Goal: Navigation & Orientation: Find specific page/section

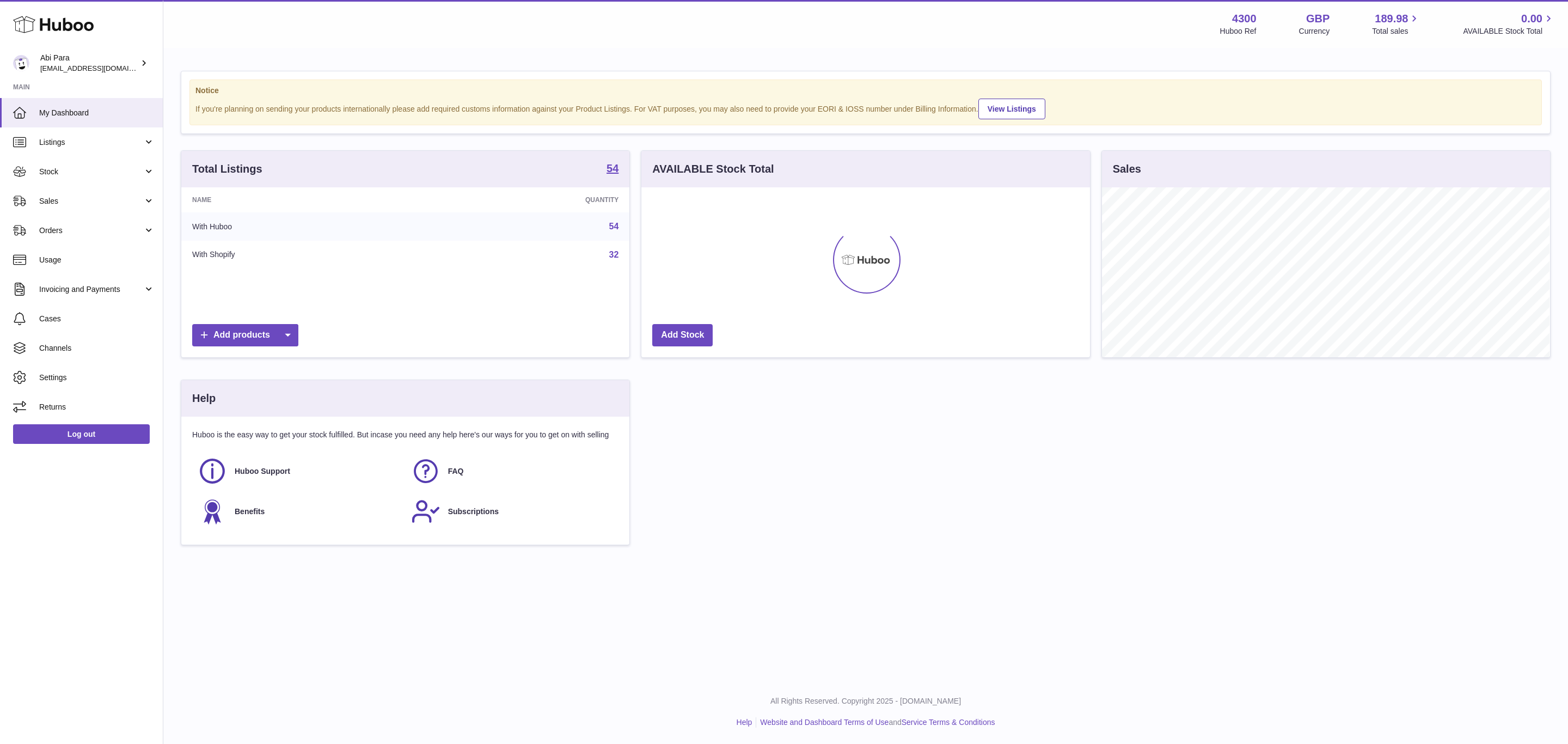
scroll to position [544402, 543997]
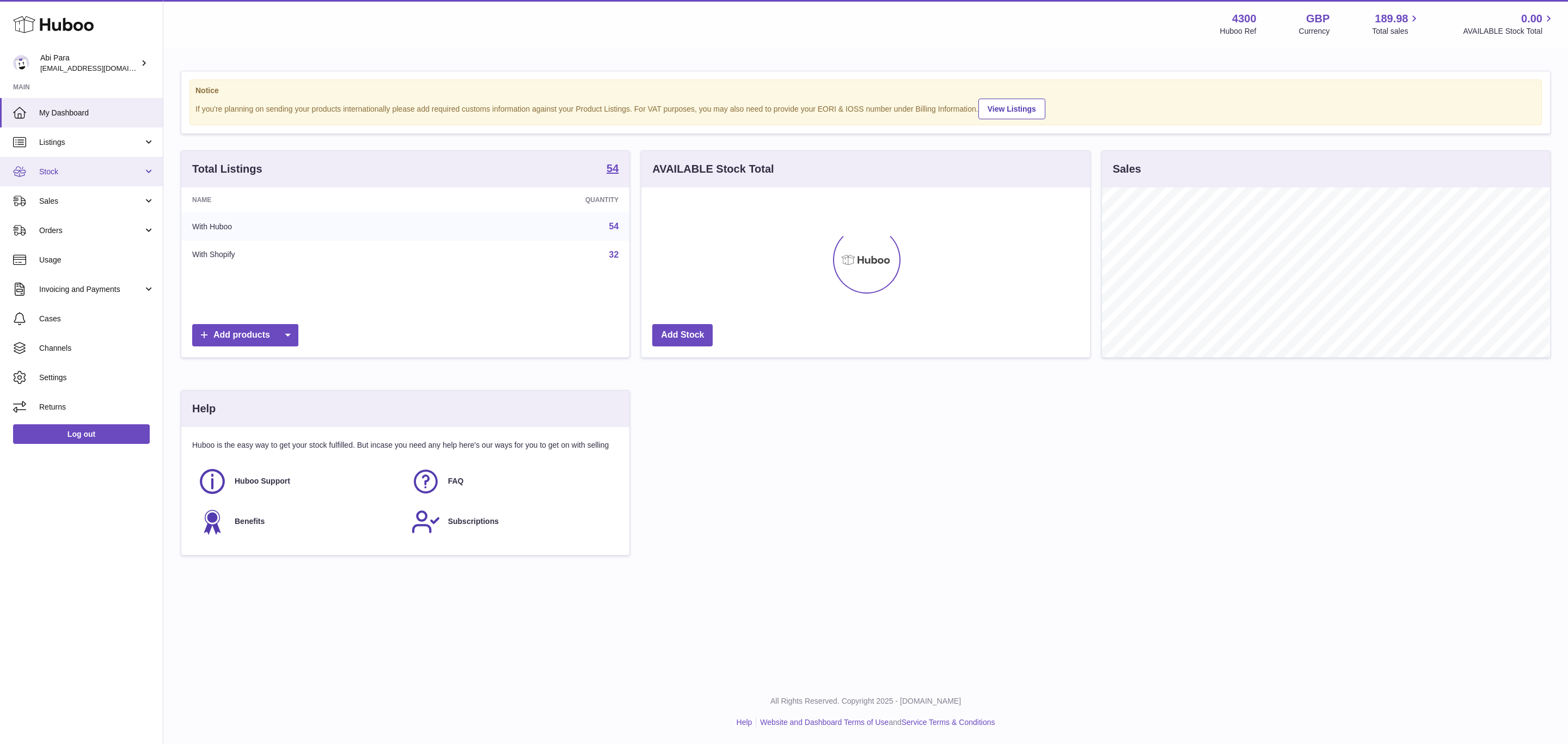
click at [71, 163] on link "Stock" at bounding box center [81, 172] width 163 height 29
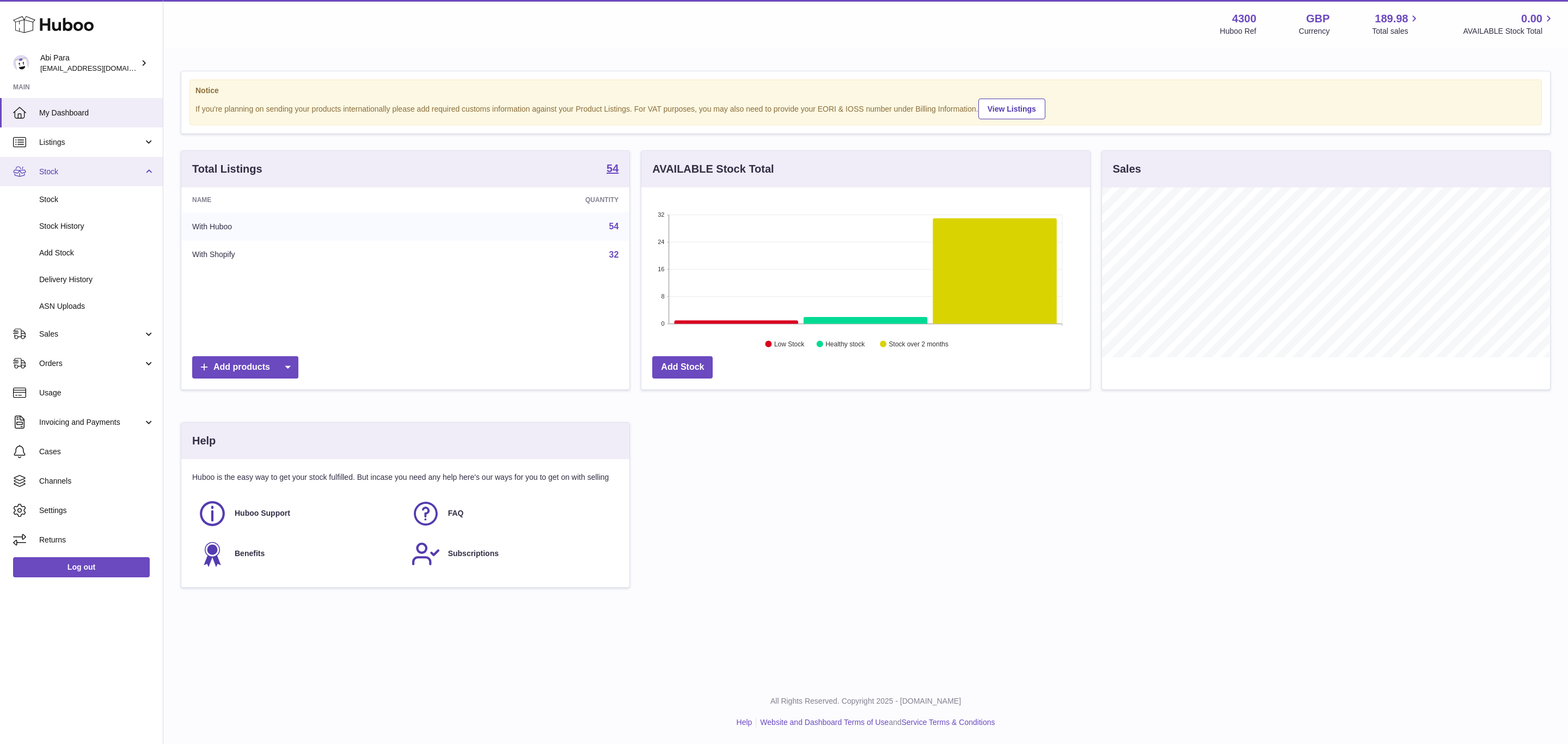
scroll to position [170, 447]
click at [108, 204] on span "Stock" at bounding box center [97, 199] width 116 height 10
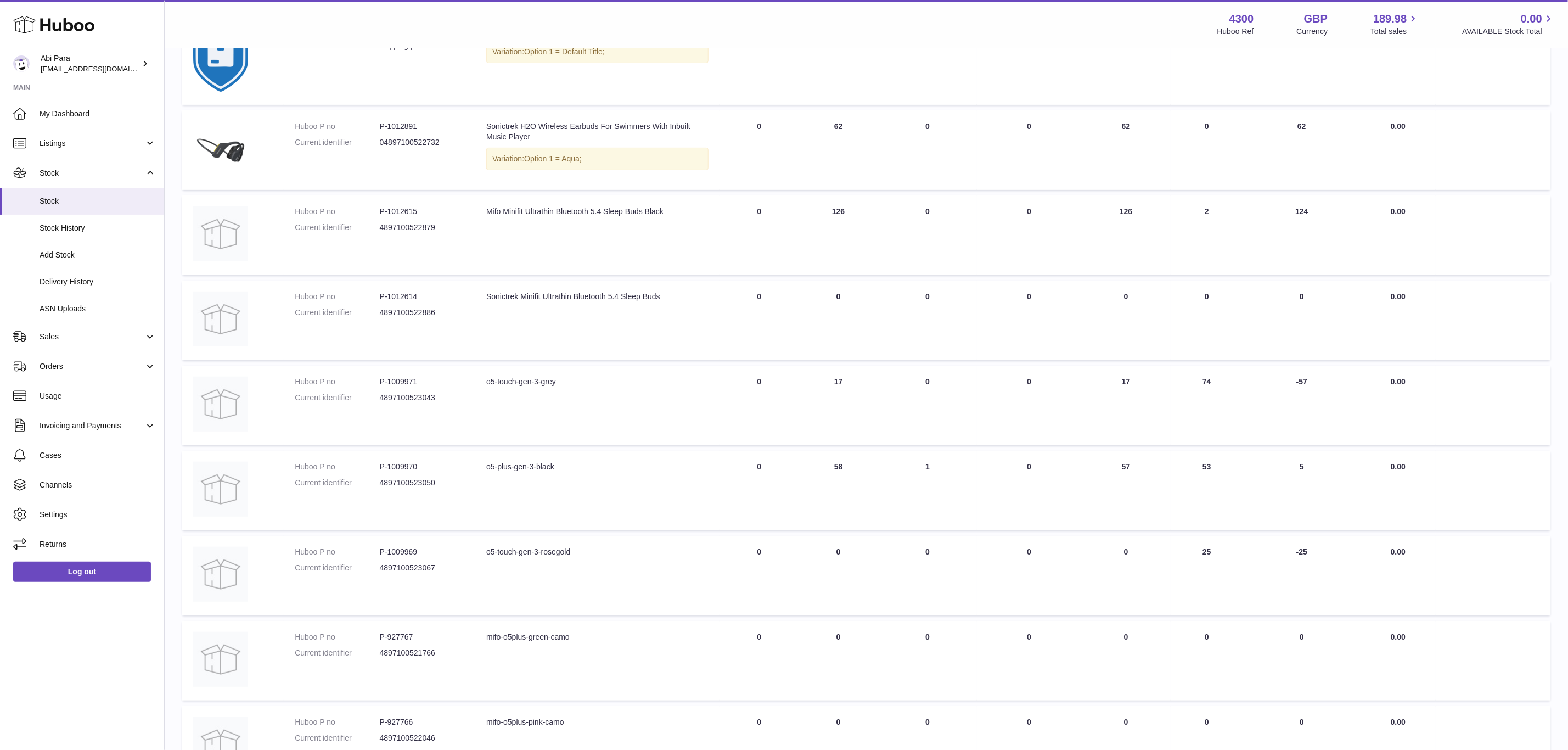
scroll to position [440, 0]
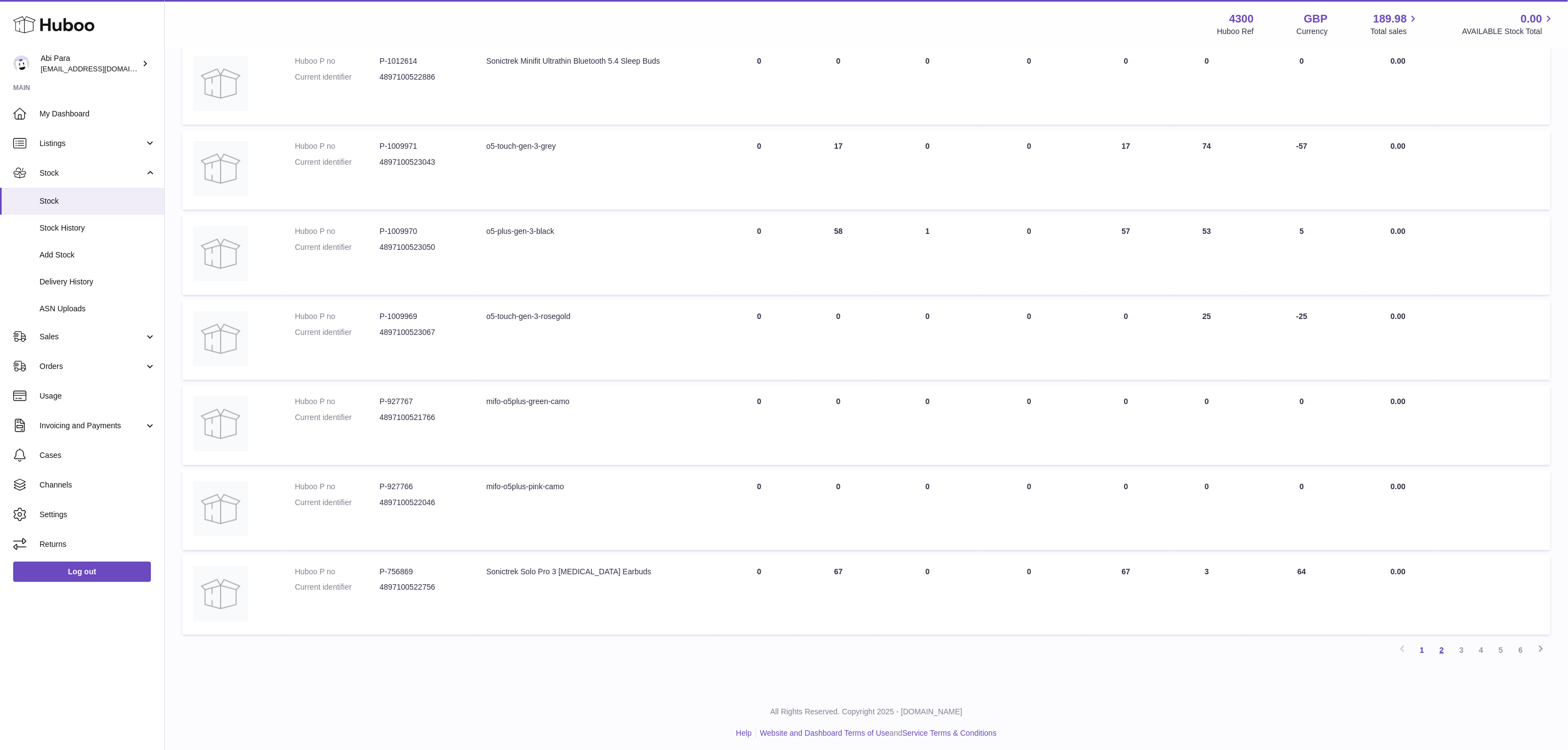
click at [1443, 644] on link "2" at bounding box center [1442, 650] width 20 height 20
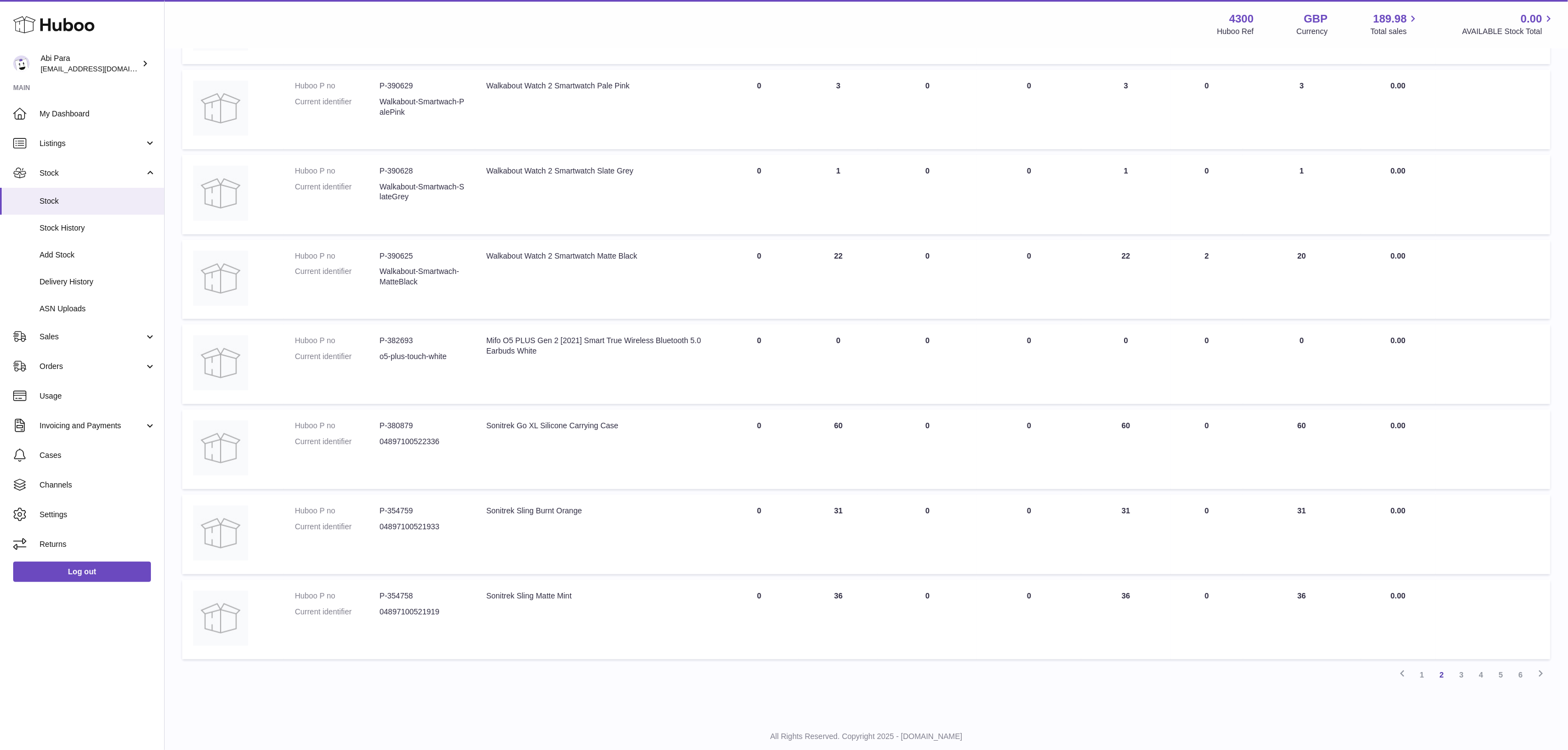
scroll to position [429, 0]
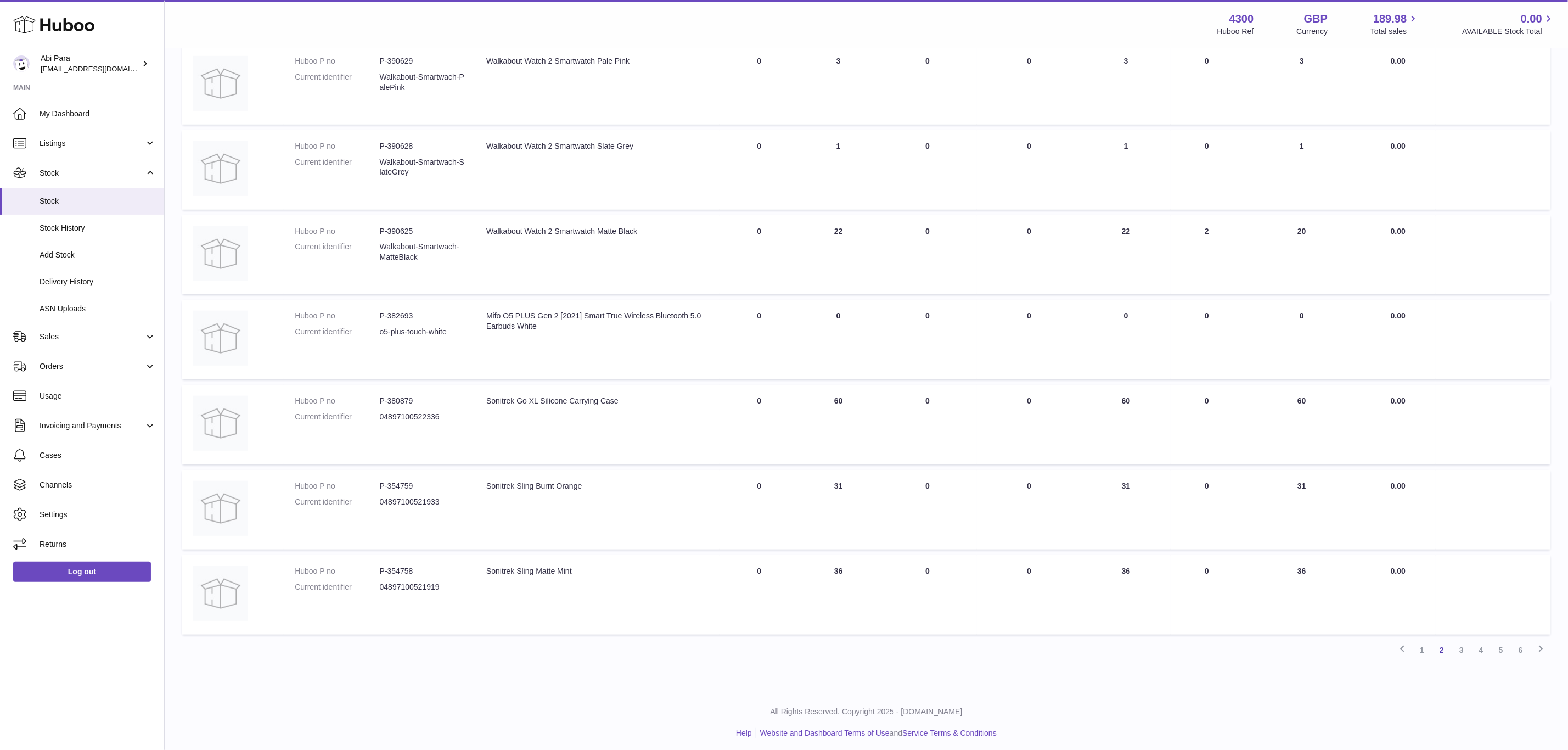
click at [1456, 649] on link "3" at bounding box center [1462, 650] width 20 height 20
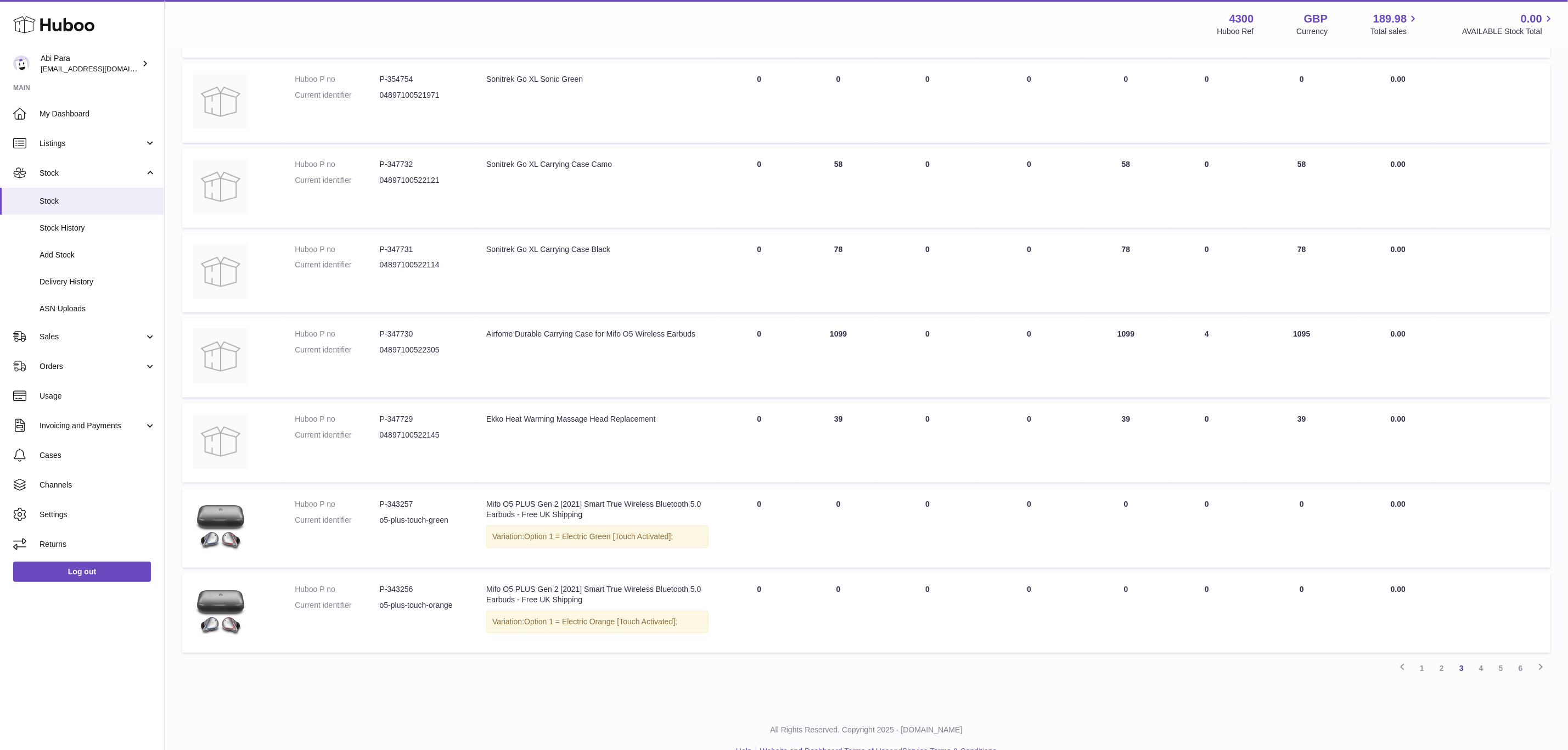
scroll to position [429, 0]
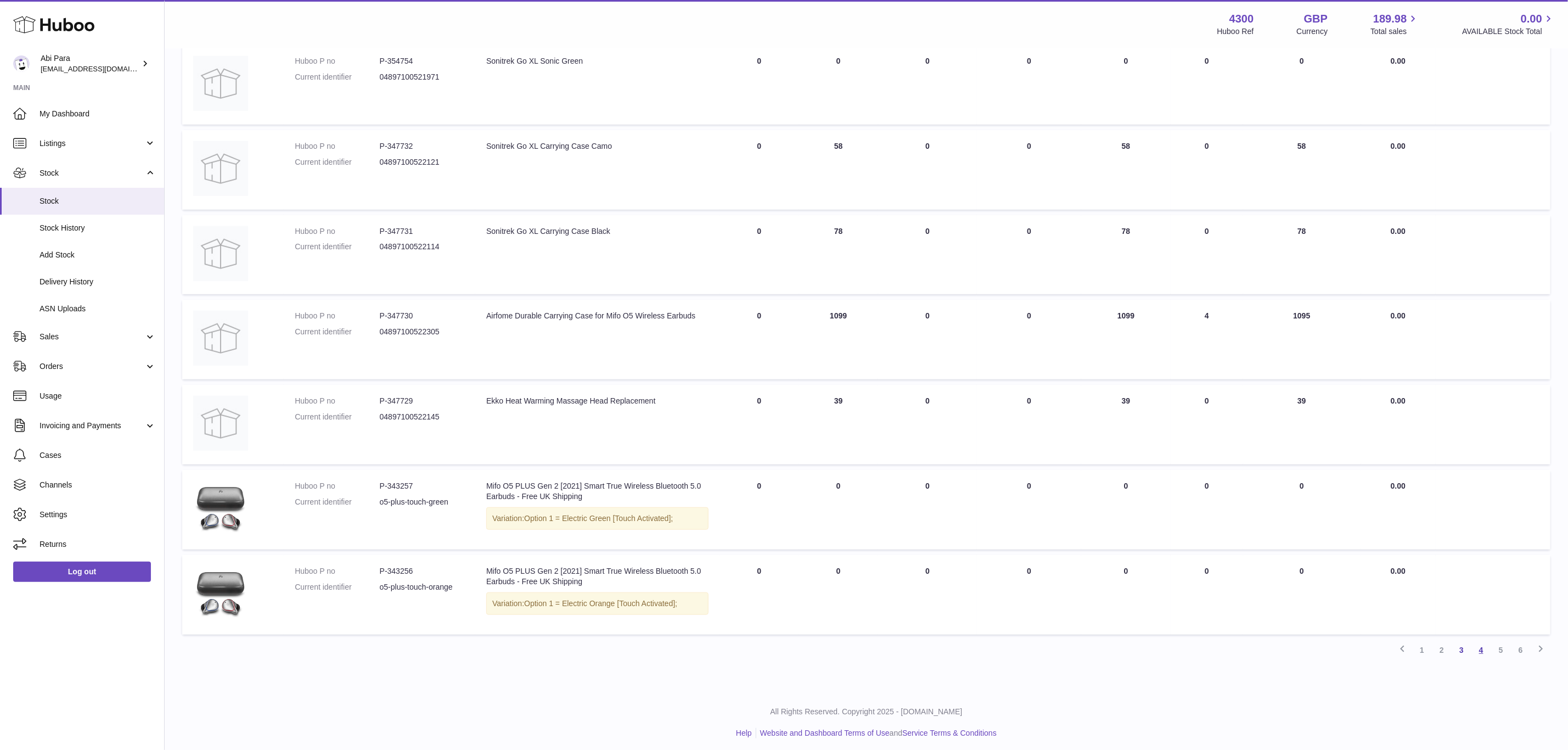
click at [1480, 644] on link "4" at bounding box center [1481, 650] width 20 height 20
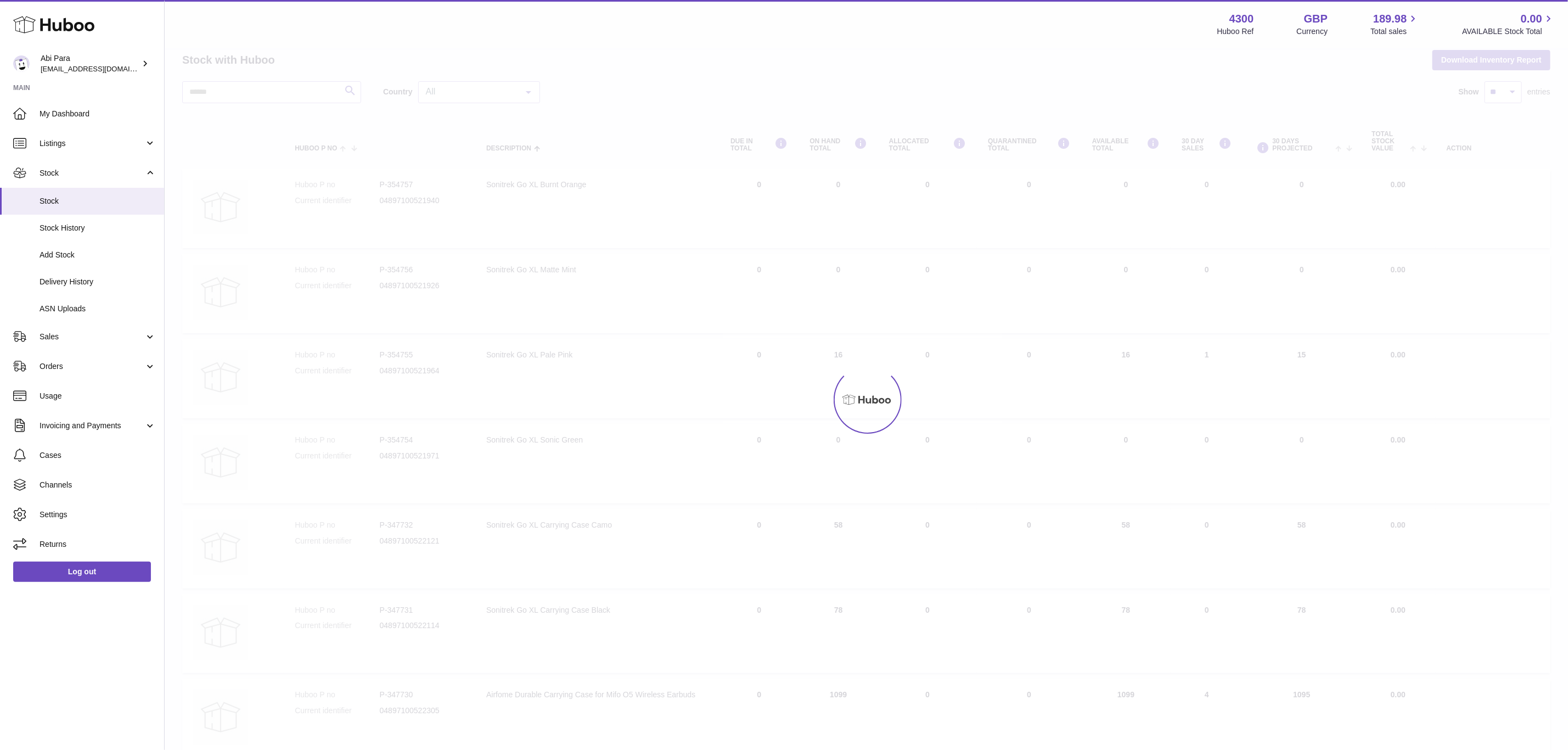
scroll to position [49, 0]
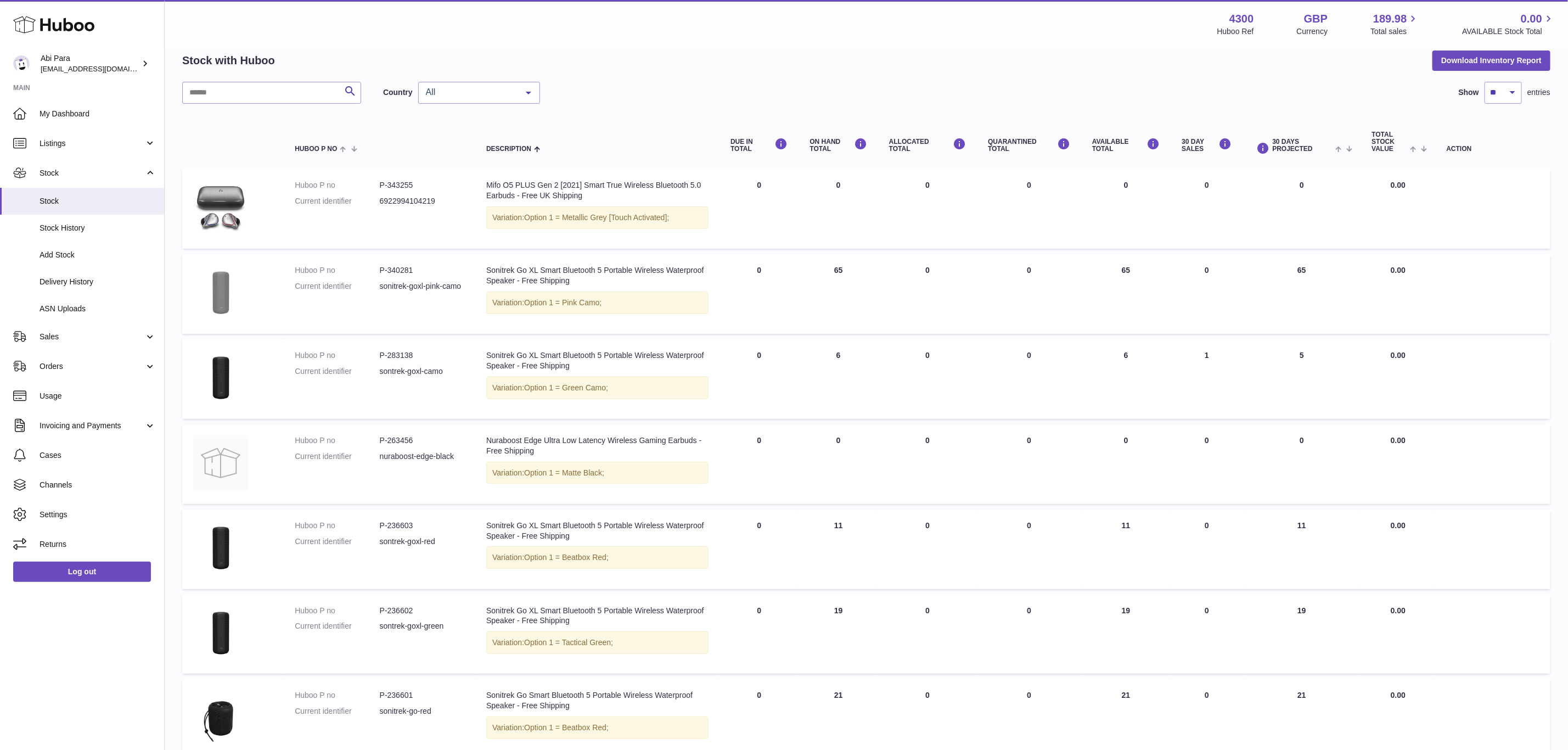
click at [207, 295] on img at bounding box center [220, 292] width 55 height 55
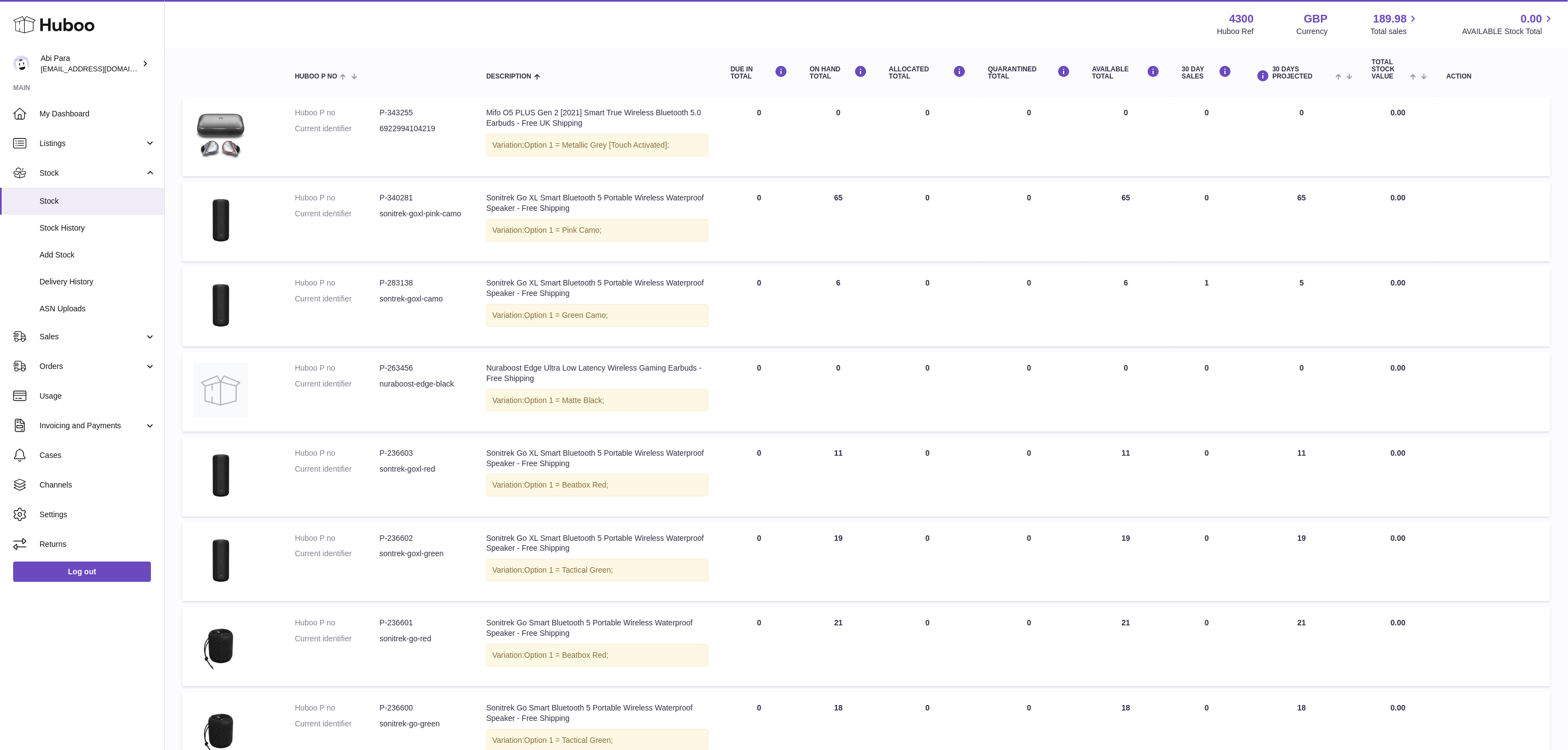
scroll to position [296, 0]
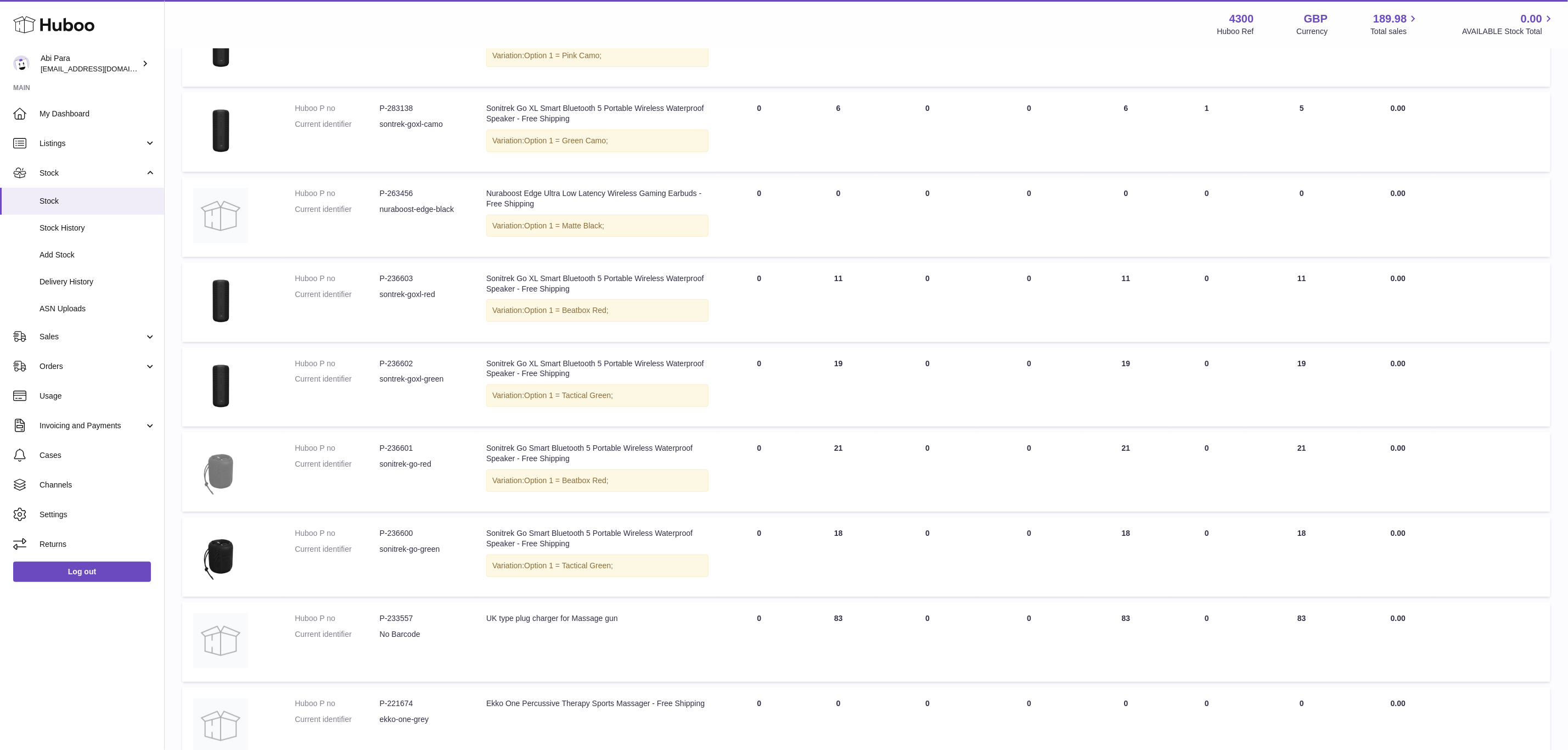
click at [236, 466] on img at bounding box center [220, 470] width 55 height 55
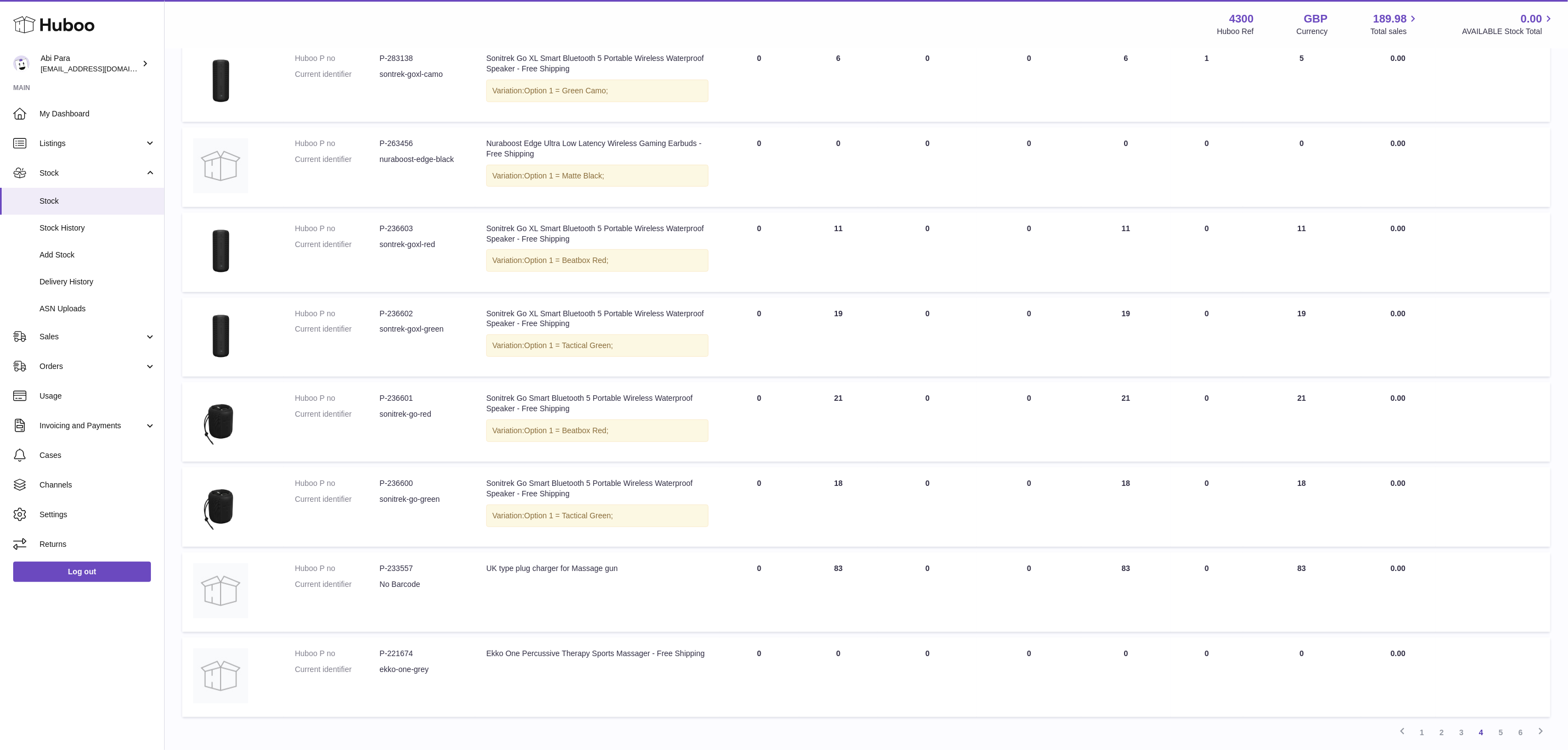
scroll to position [429, 0]
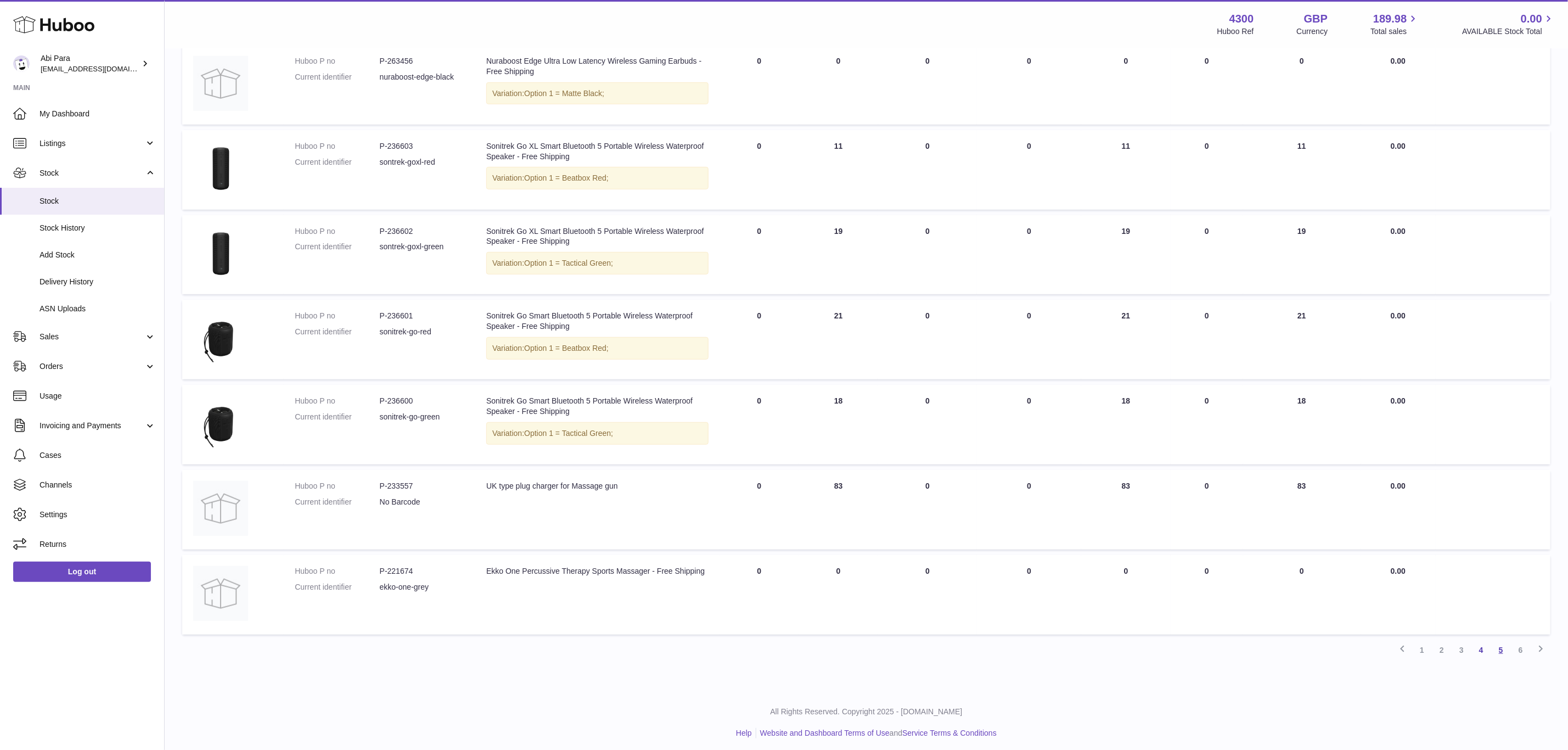
click at [1502, 651] on link "5" at bounding box center [1501, 650] width 20 height 20
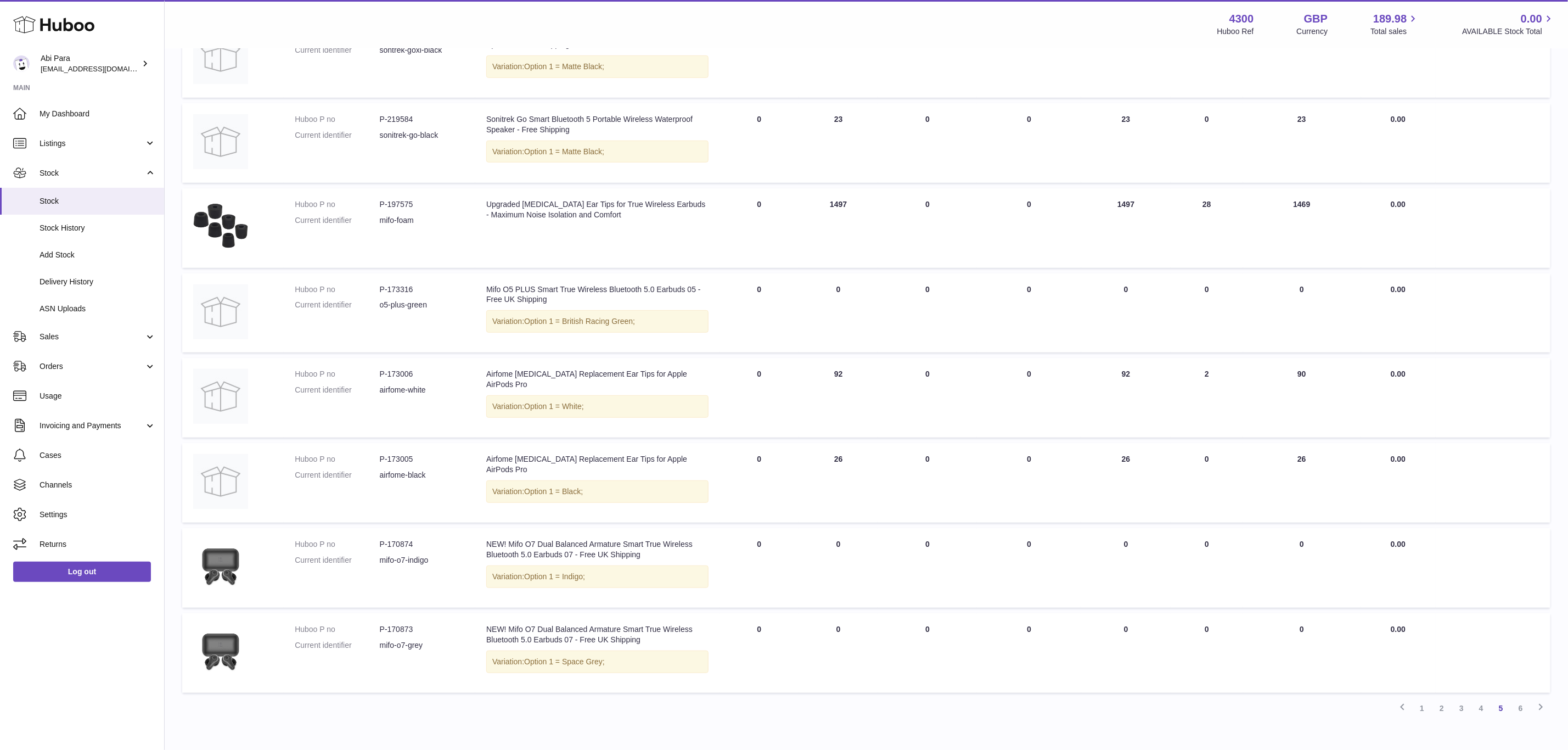
scroll to position [429, 0]
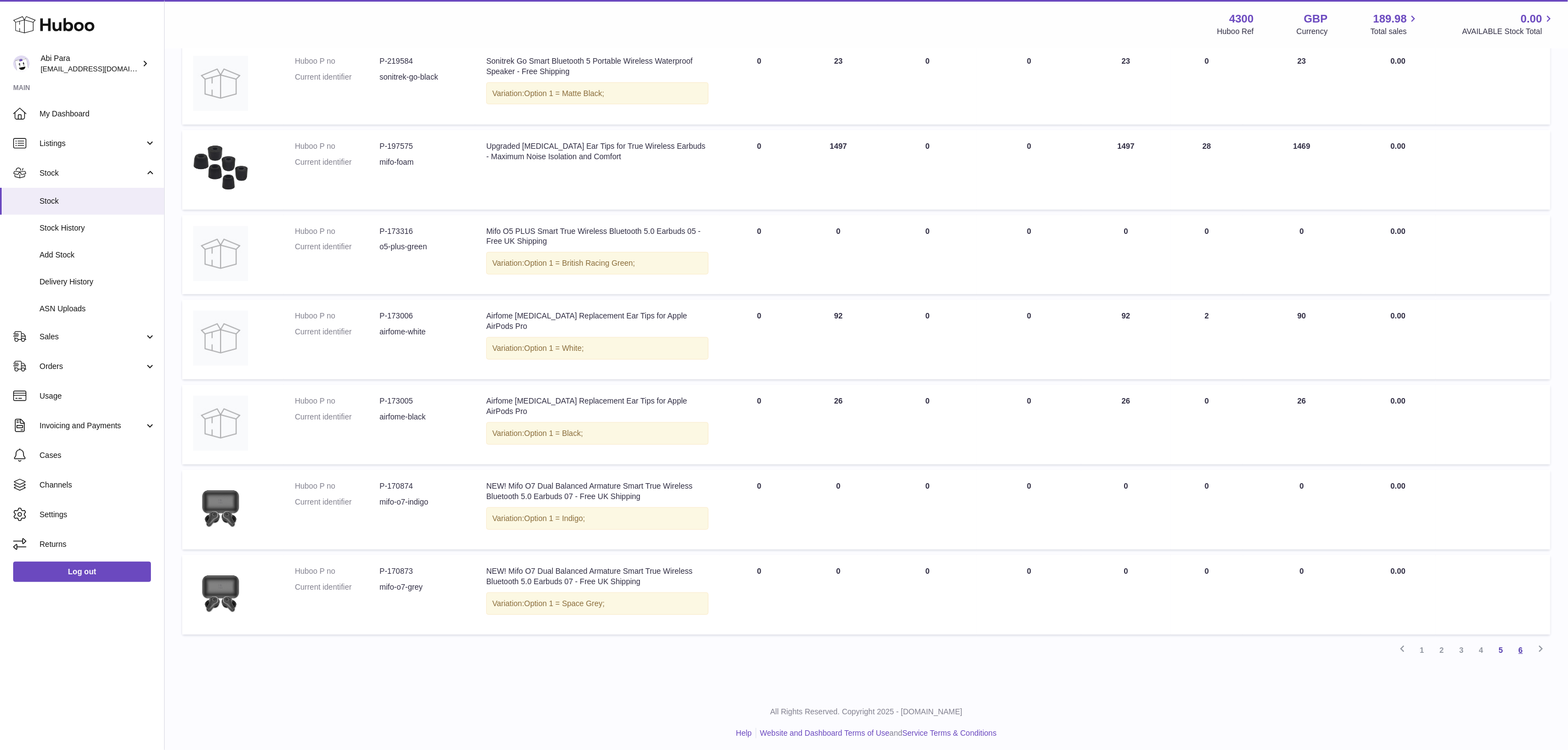
click at [1521, 640] on link "6" at bounding box center [1521, 650] width 20 height 20
